Goal: Transaction & Acquisition: Register for event/course

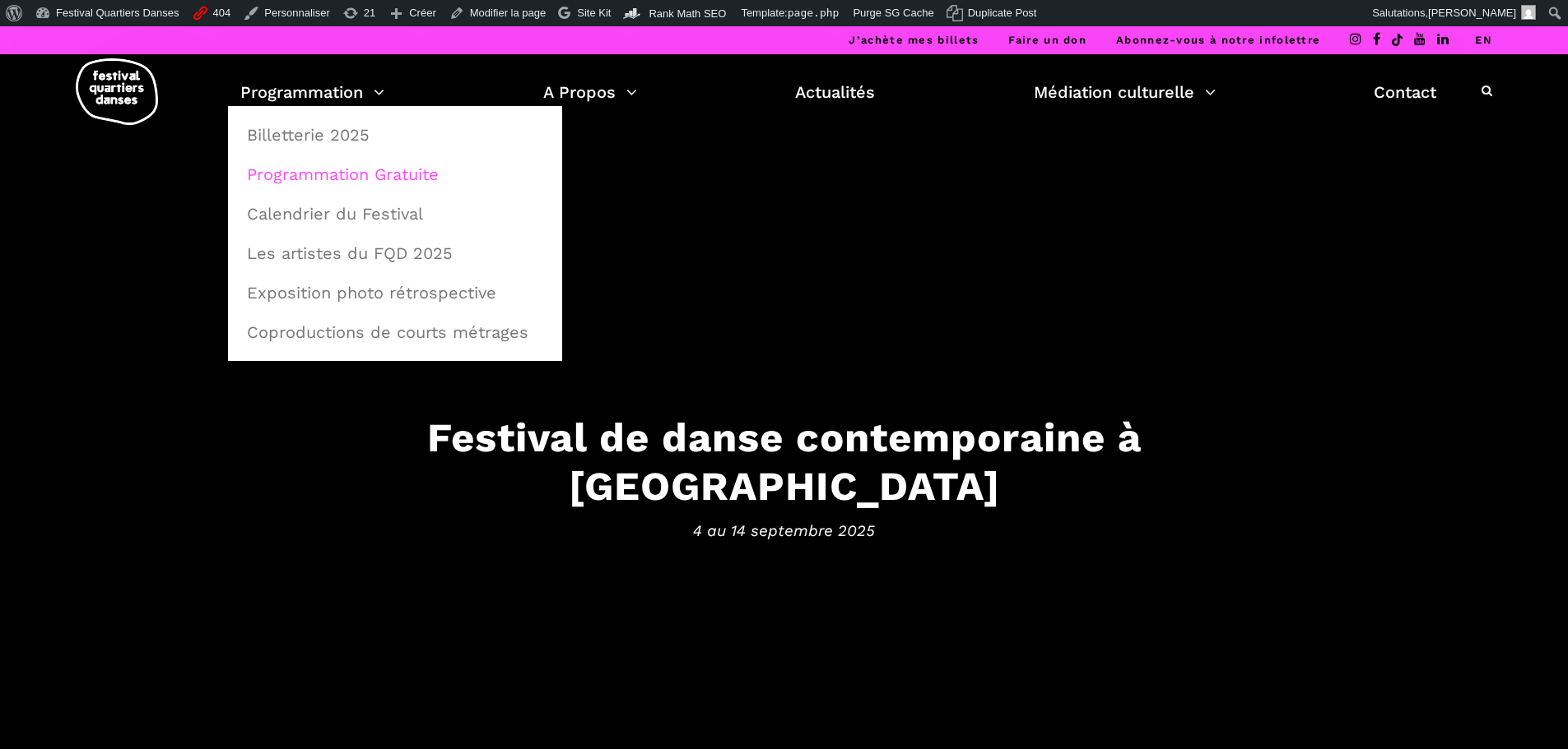
click at [330, 166] on link "Programmation Gratuite" at bounding box center [395, 175] width 316 height 38
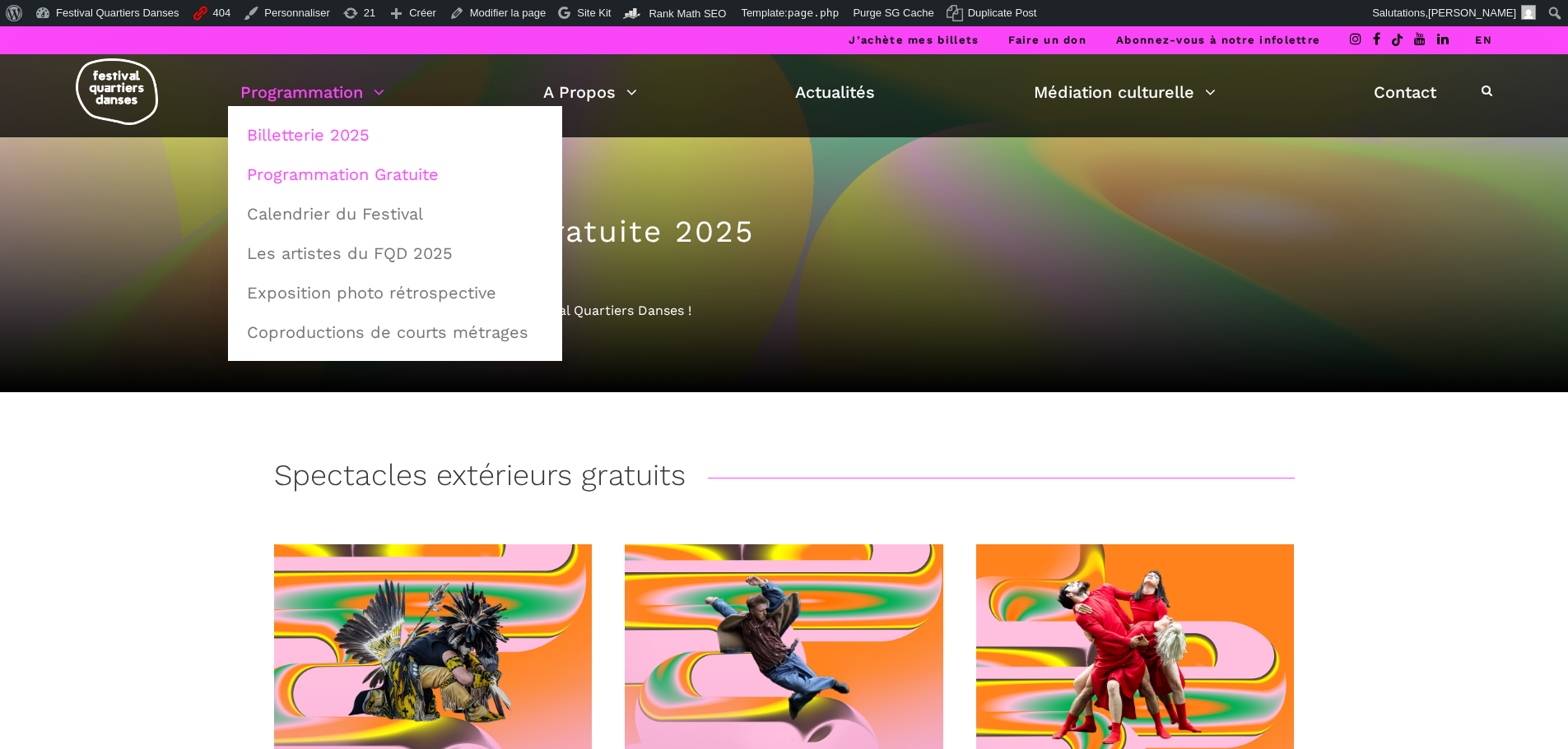
click at [309, 133] on link "Billetterie 2025" at bounding box center [395, 135] width 316 height 38
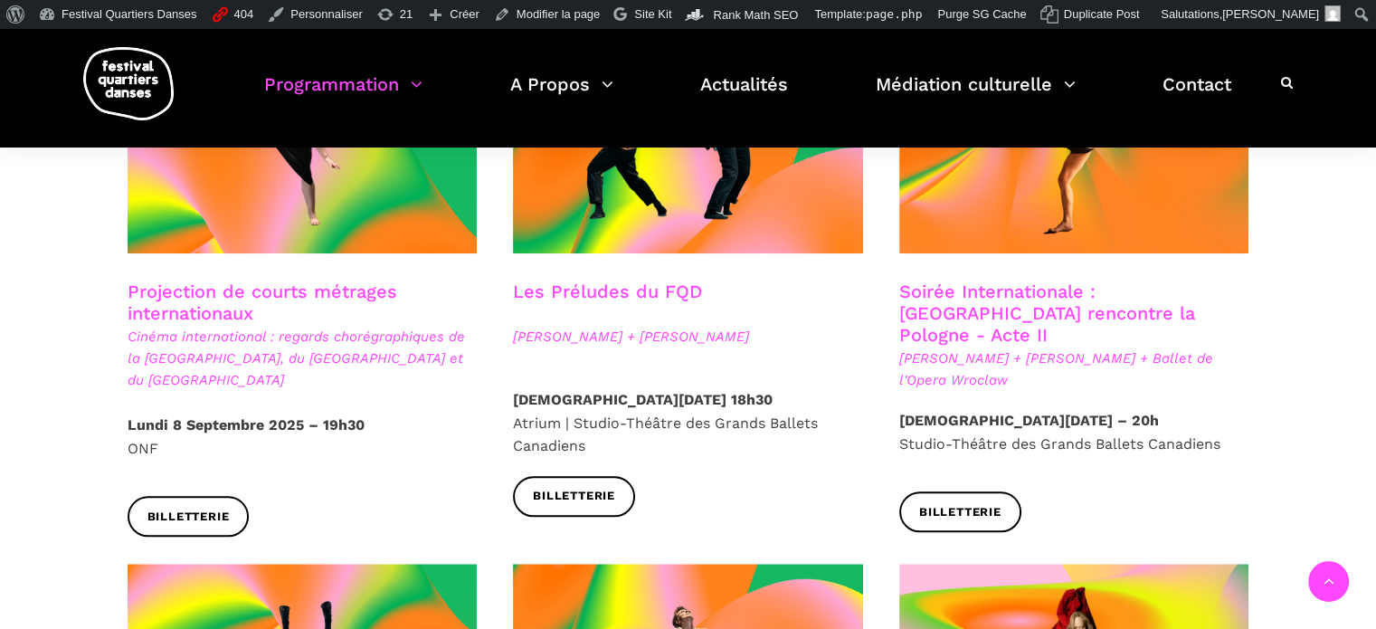
scroll to position [1560, 0]
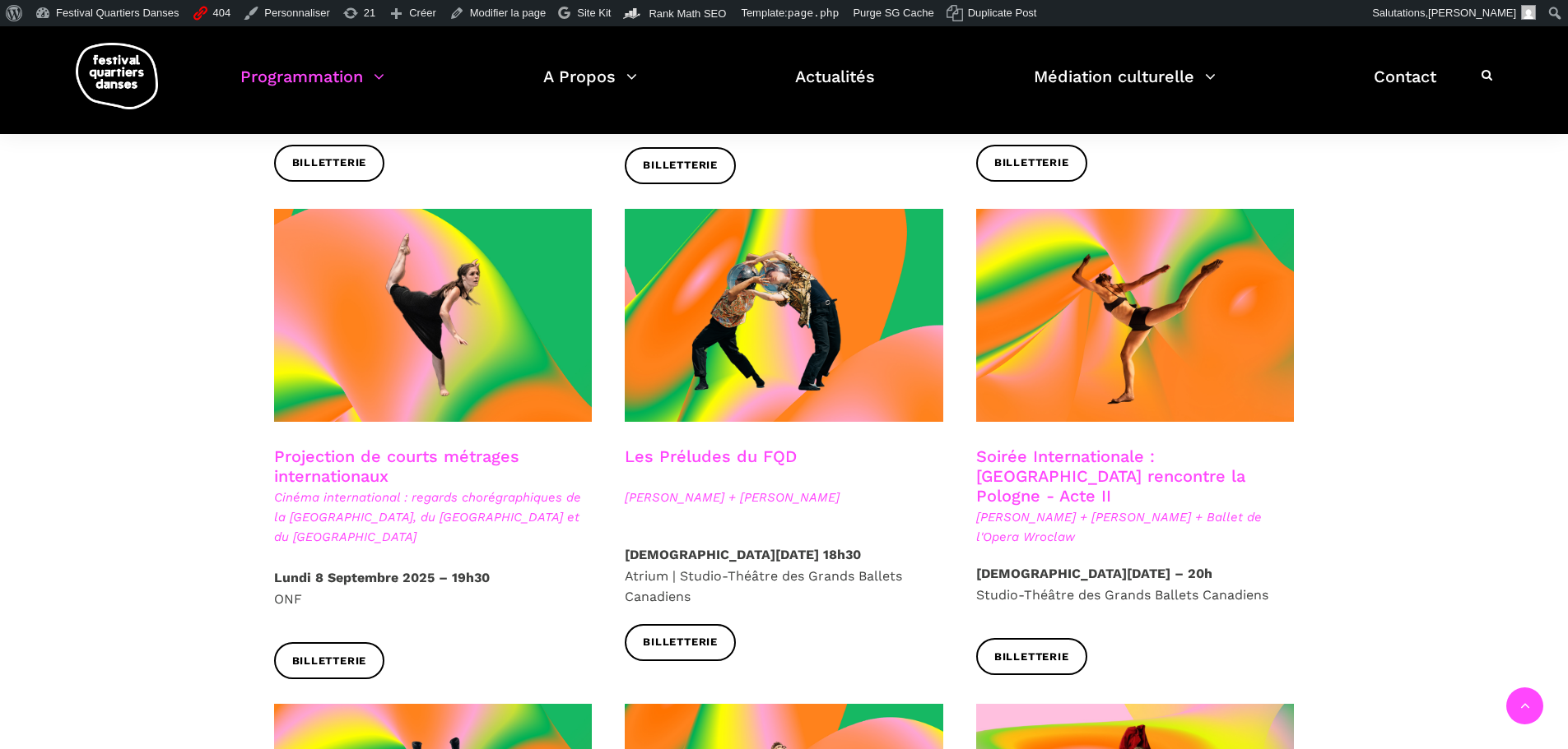
scroll to position [1316, 0]
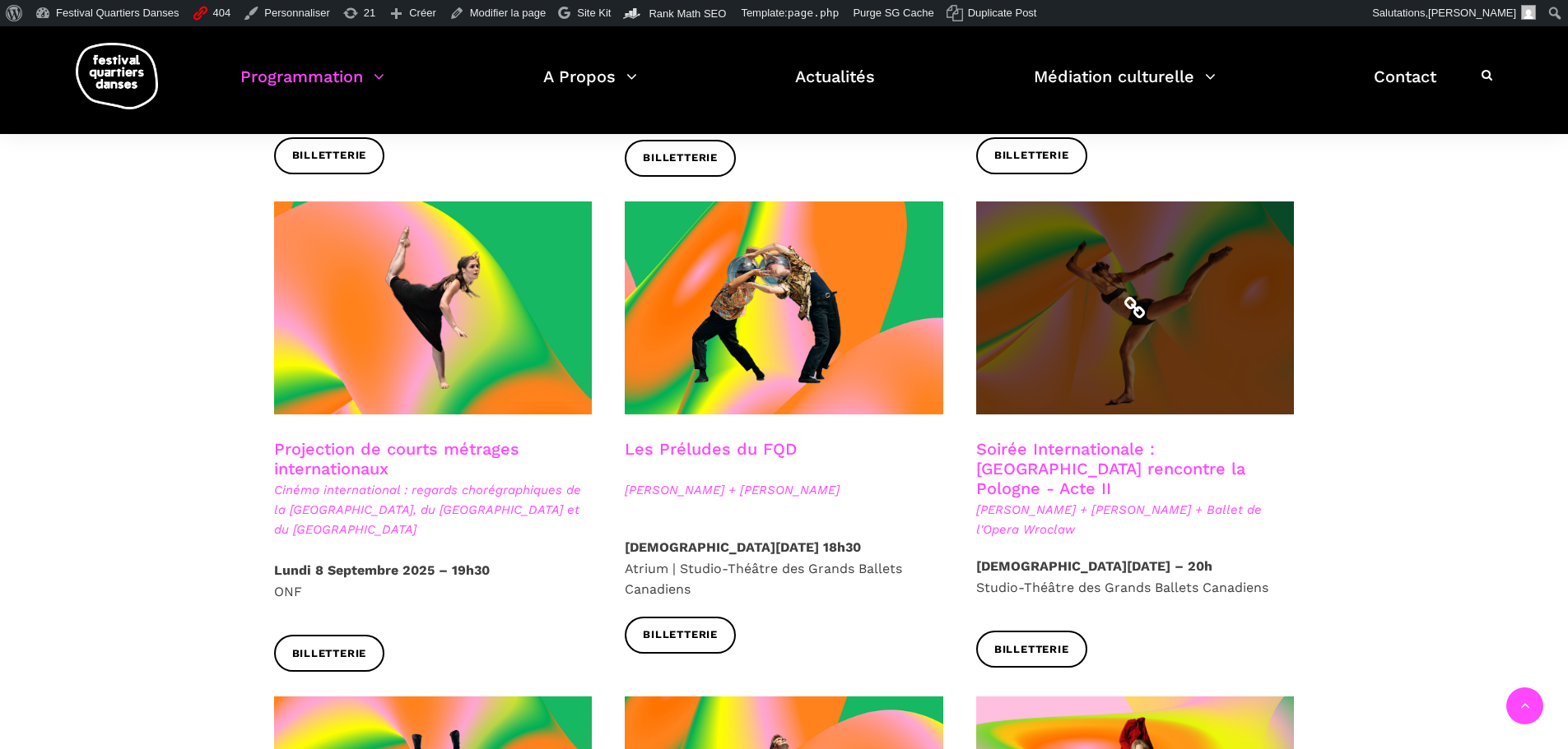
click at [1106, 337] on span at bounding box center [1135, 308] width 318 height 213
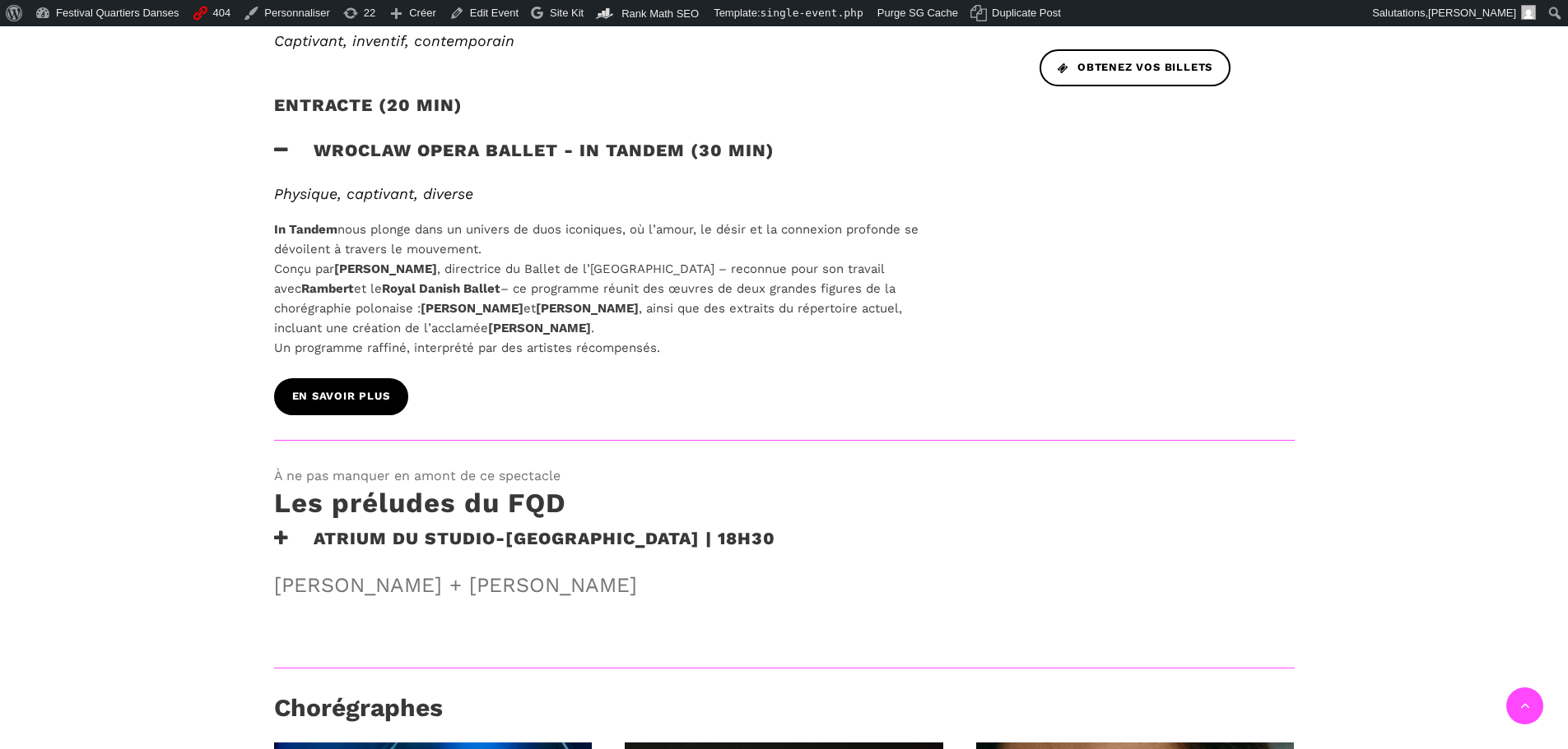
click at [359, 390] on span "EN SAVOIR PLUS" at bounding box center [341, 396] width 98 height 17
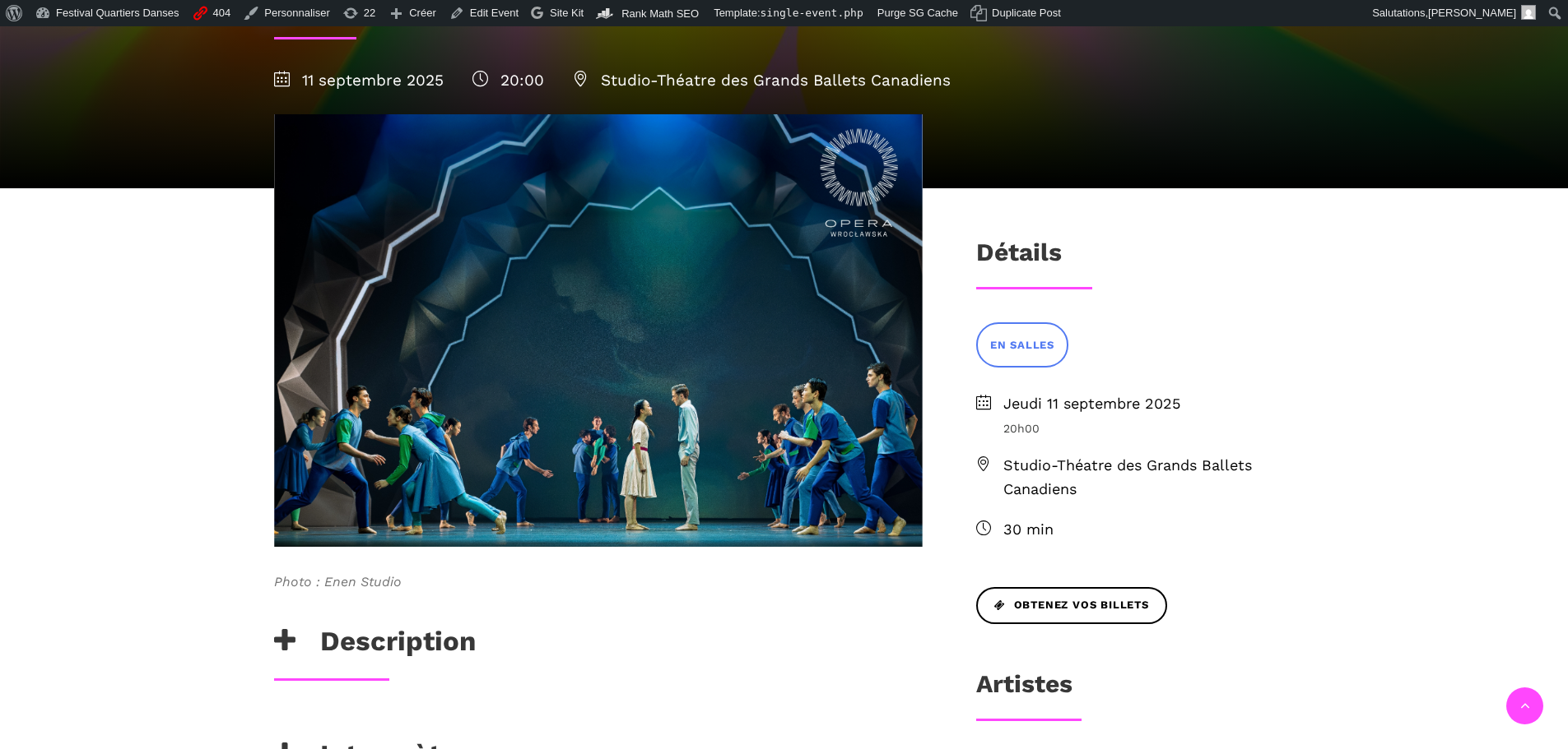
scroll to position [740, 0]
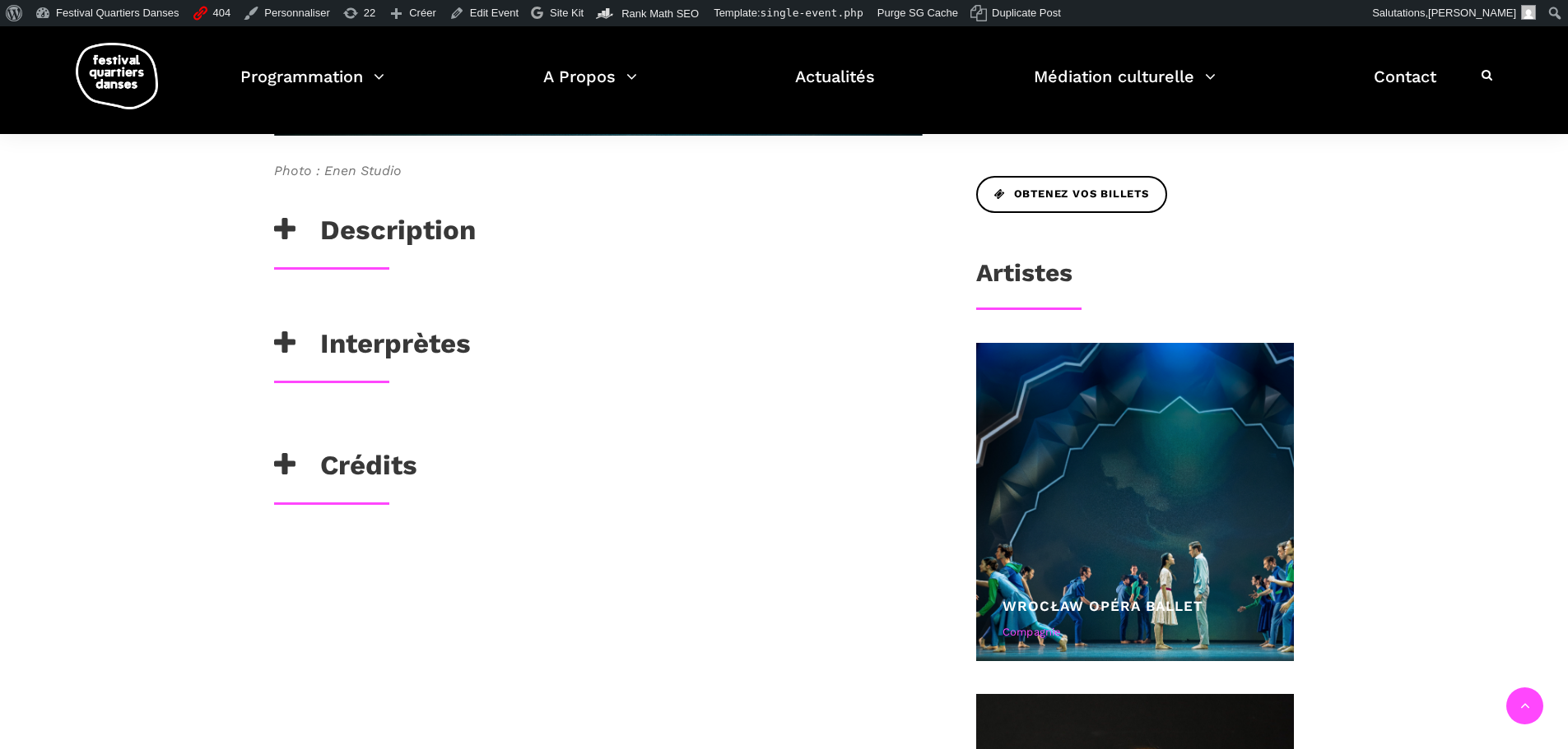
click at [416, 345] on h3 "Interprètes" at bounding box center [372, 347] width 196 height 41
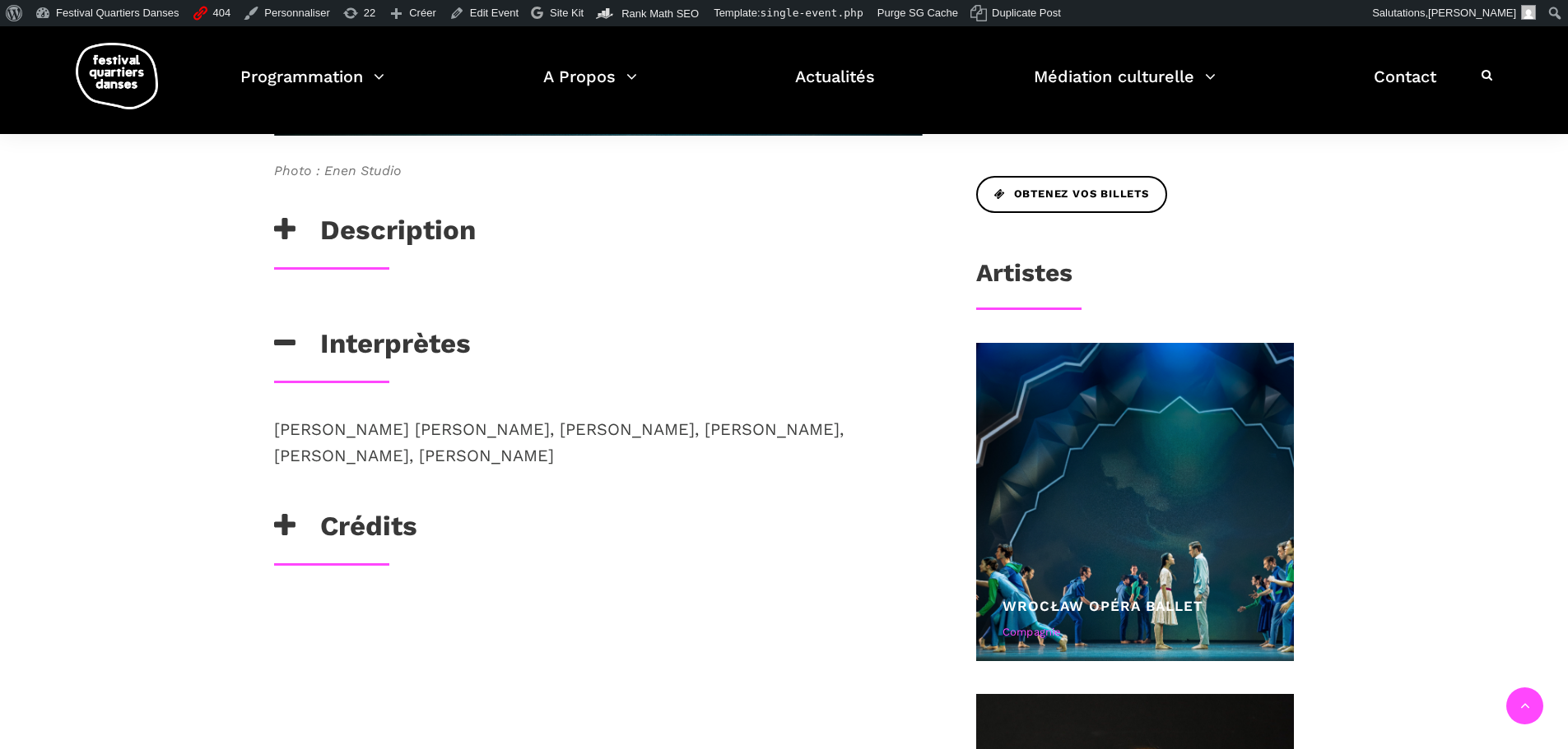
click at [385, 344] on h3 "Interprètes" at bounding box center [372, 347] width 196 height 41
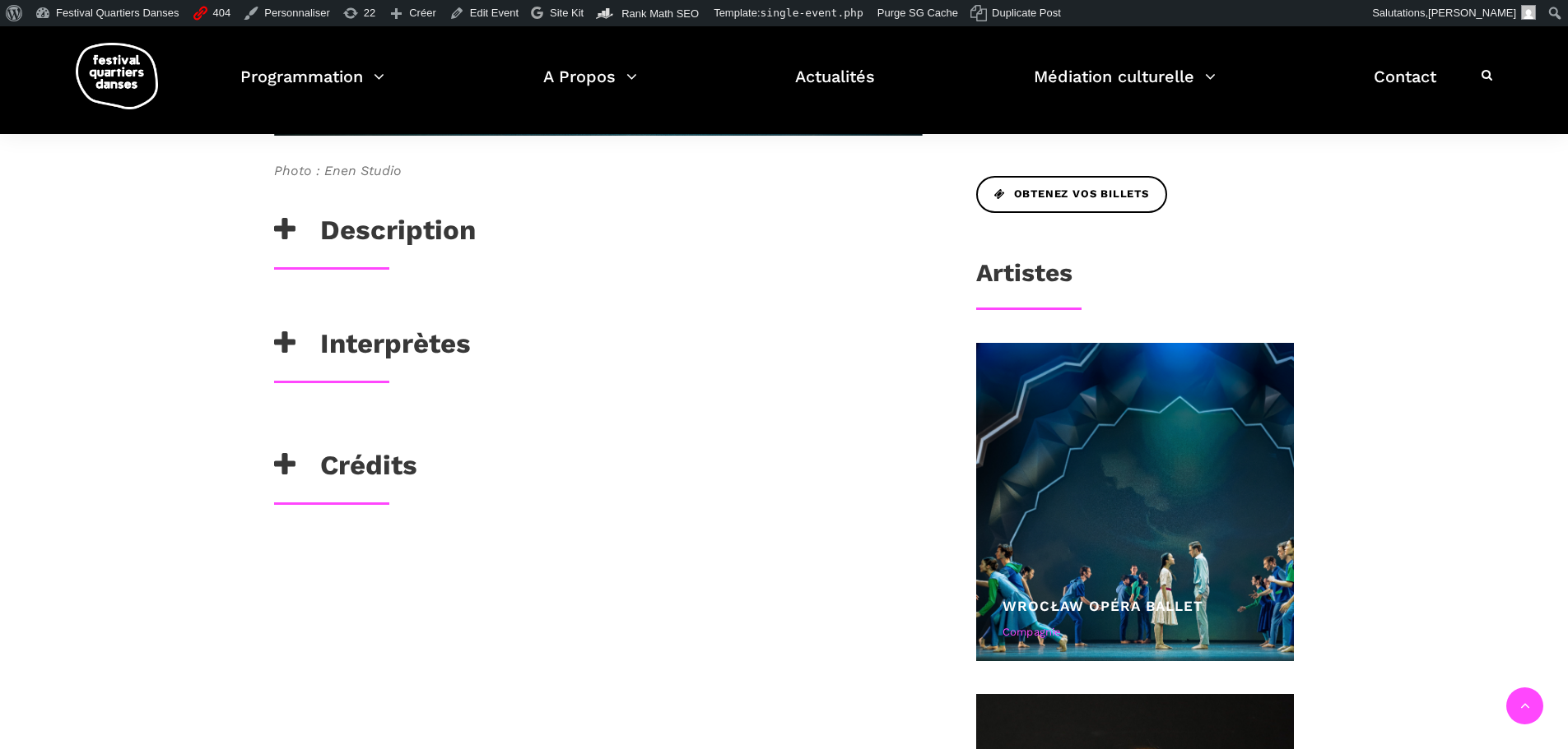
click at [377, 231] on h3 "Description" at bounding box center [375, 234] width 202 height 41
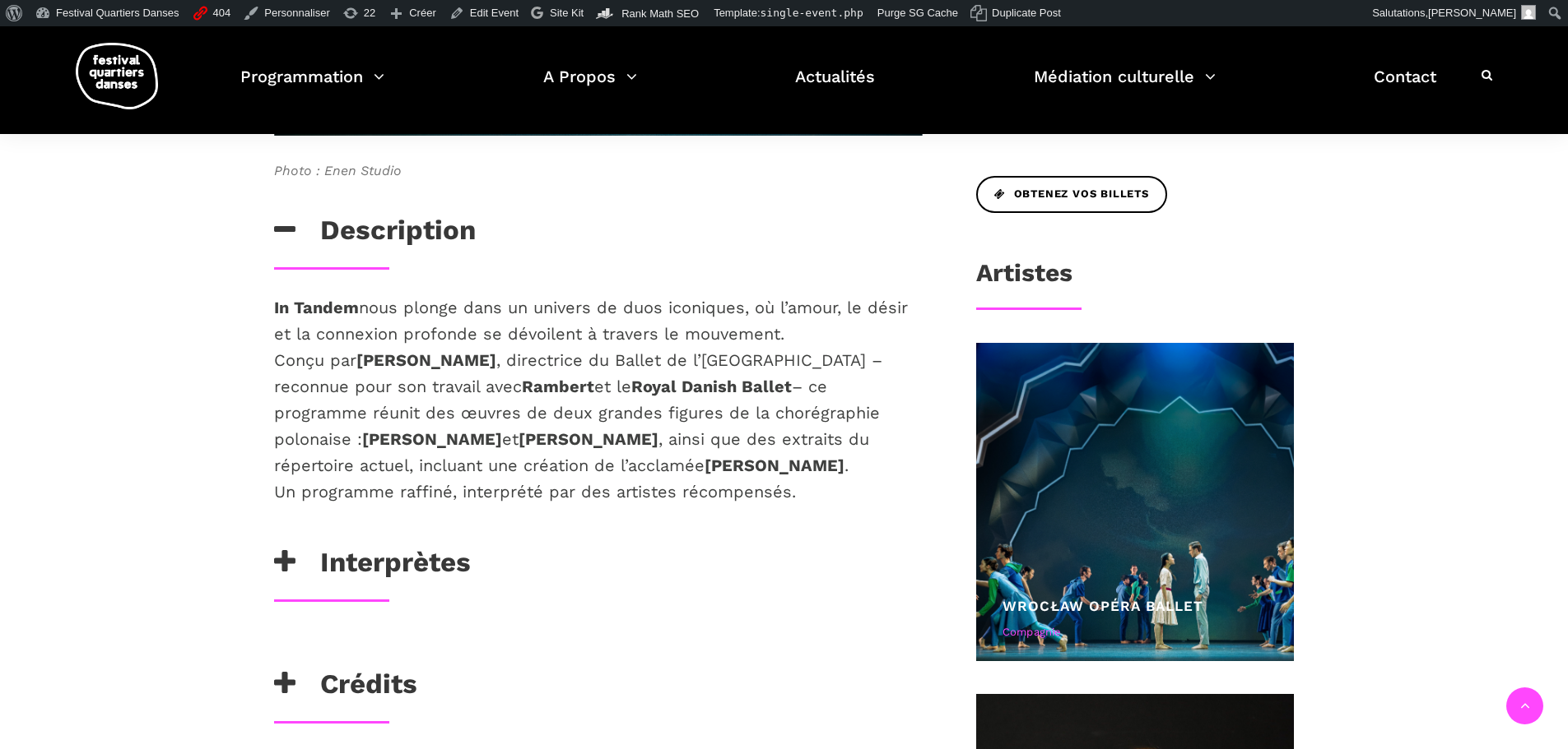
click at [414, 229] on h3 "Description" at bounding box center [375, 234] width 202 height 41
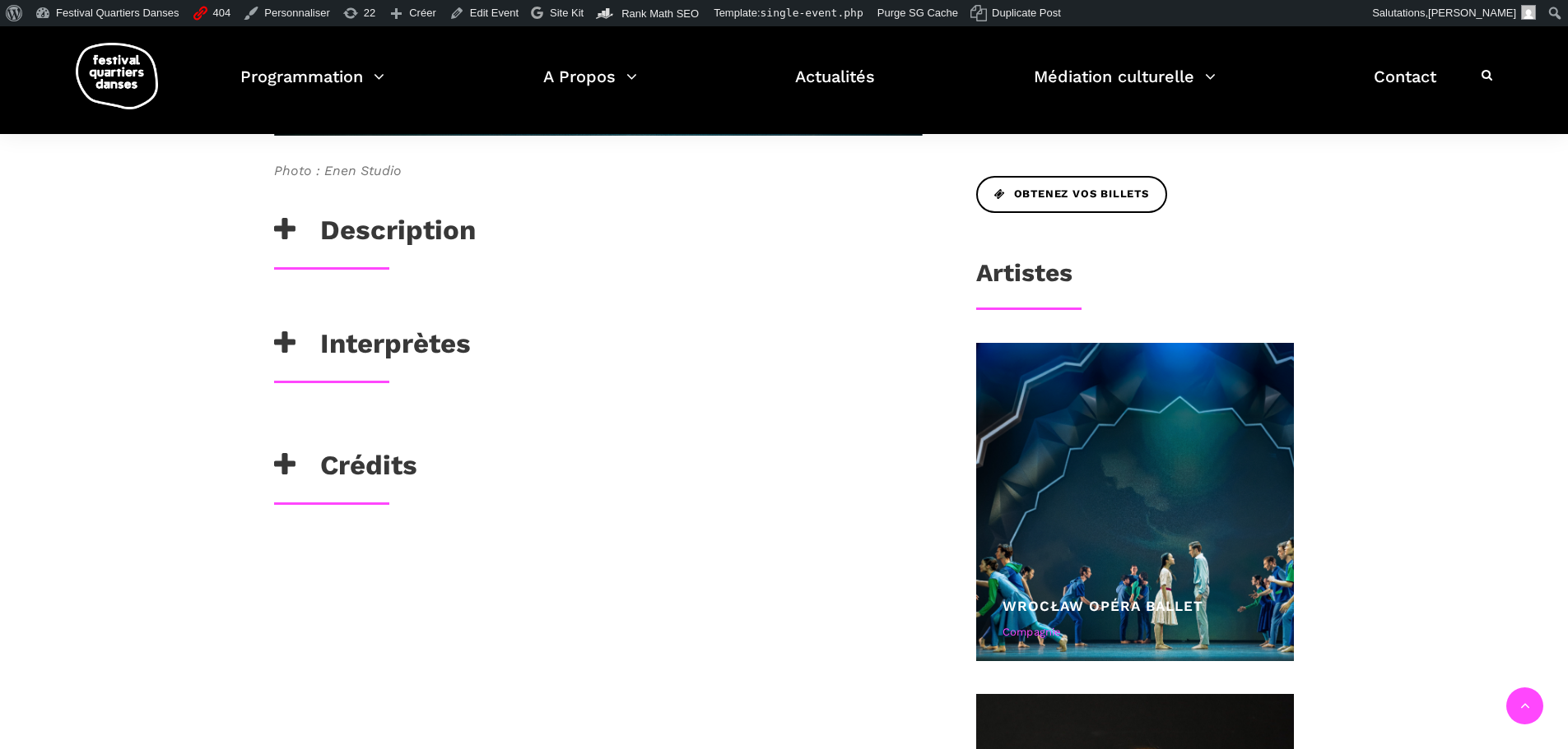
click at [407, 233] on h3 "Description" at bounding box center [375, 234] width 202 height 41
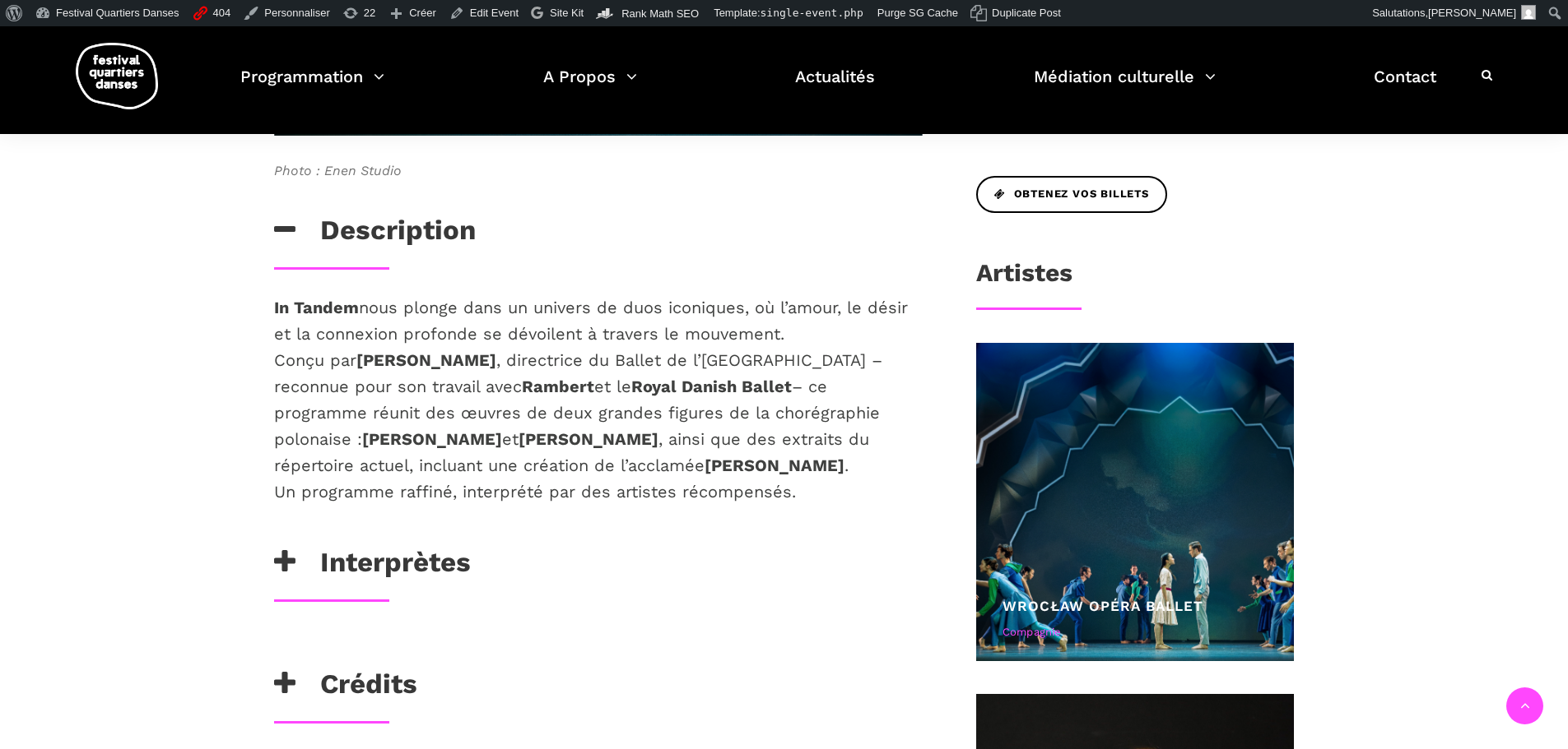
click at [407, 233] on h3 "Description" at bounding box center [375, 234] width 202 height 41
